Goal: Information Seeking & Learning: Learn about a topic

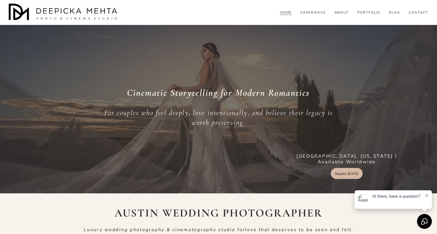
click at [376, 15] on link "PORTFOLIO" at bounding box center [369, 13] width 23 height 5
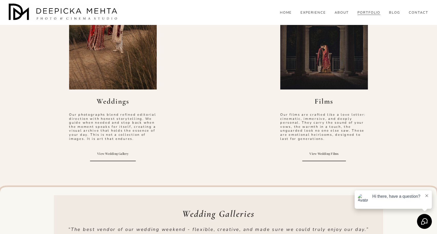
scroll to position [273, 0]
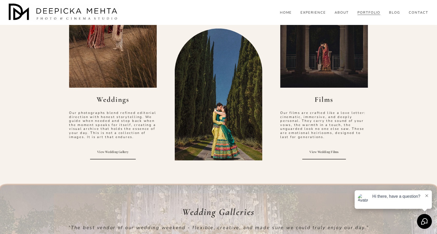
click at [121, 151] on link "View Wedding Gallery" at bounding box center [113, 152] width 46 height 15
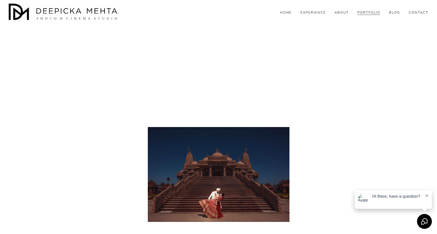
scroll to position [1109, 0]
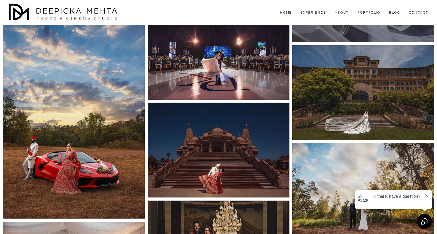
click at [395, 15] on span "BLOG" at bounding box center [394, 13] width 11 height 4
click at [0, 0] on span "WEDDINGS" at bounding box center [0, 0] width 0 height 0
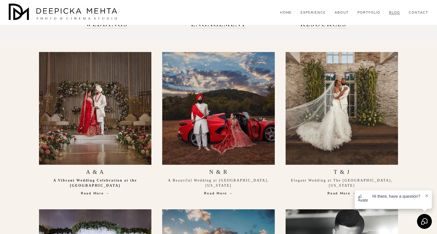
scroll to position [262, 0]
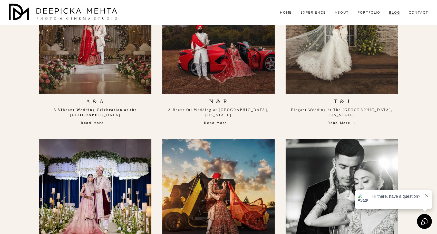
click at [101, 100] on link "A & A" at bounding box center [95, 101] width 18 height 6
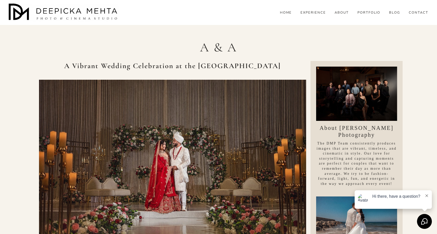
click at [304, 42] on h1 "A & A" at bounding box center [218, 48] width 359 height 18
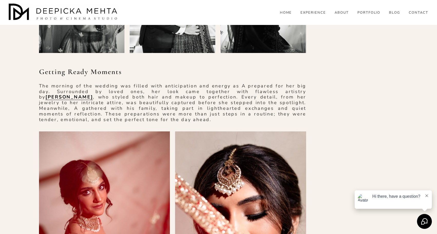
scroll to position [628, 0]
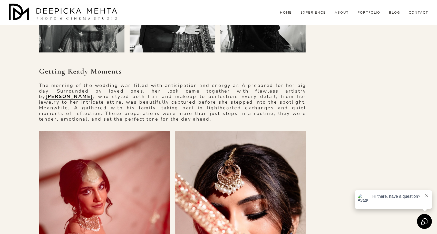
click at [278, 106] on p "The morning of the wedding was filled with anticipation and energy as A prepare…" at bounding box center [173, 102] width 268 height 39
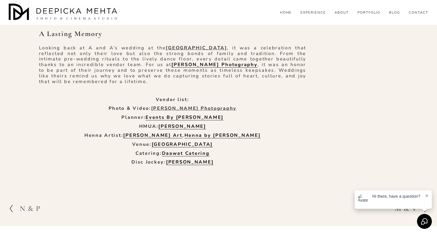
scroll to position [3107, 0]
